Goal: Task Accomplishment & Management: Complete application form

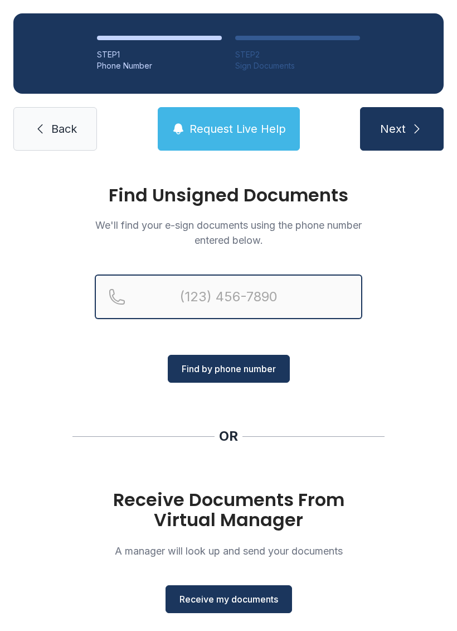
click at [129, 291] on input "Reservation phone number" at bounding box center [229, 296] width 268 height 45
type input "(760) 662-1624"
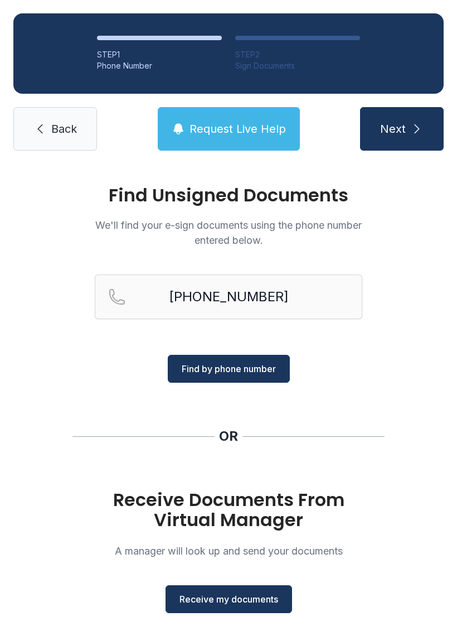
click at [218, 380] on button "Find by phone number" at bounding box center [229, 369] width 122 height 28
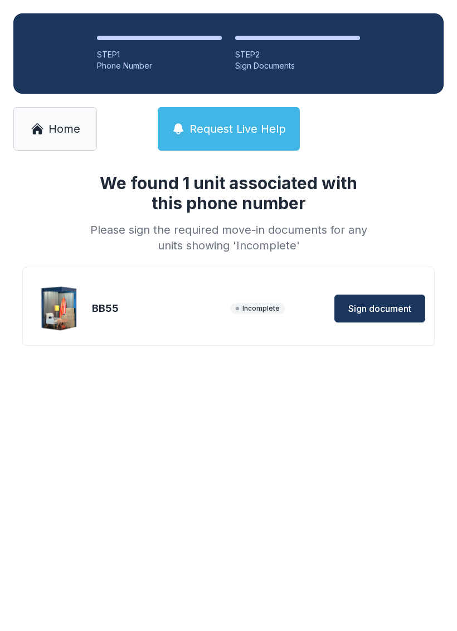
click at [381, 309] on span "Sign document" at bounding box center [380, 308] width 63 height 13
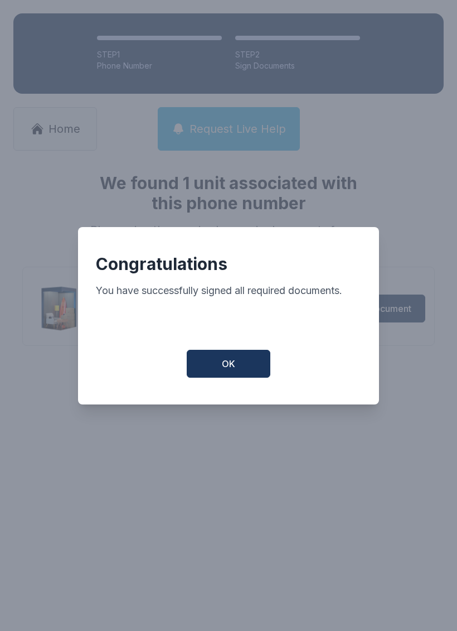
click at [218, 359] on button "OK" at bounding box center [229, 364] width 84 height 28
